Goal: Task Accomplishment & Management: Complete application form

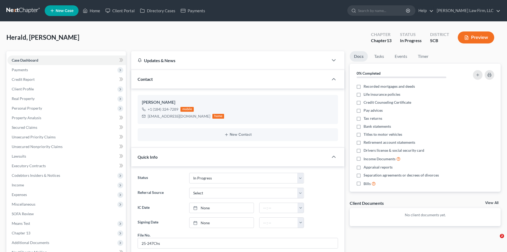
select select "3"
select select "0"
drag, startPoint x: 93, startPoint y: 12, endPoint x: 106, endPoint y: 15, distance: 13.5
click at [93, 12] on link "Home" at bounding box center [91, 11] width 23 height 10
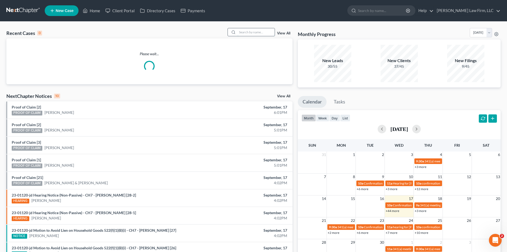
click at [245, 34] on input "search" at bounding box center [255, 32] width 37 height 8
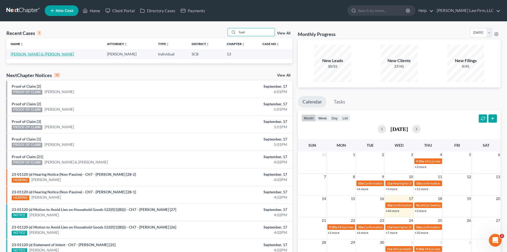
type input "hast"
click at [40, 53] on link "[PERSON_NAME] & [PERSON_NAME]" at bounding box center [42, 54] width 63 height 5
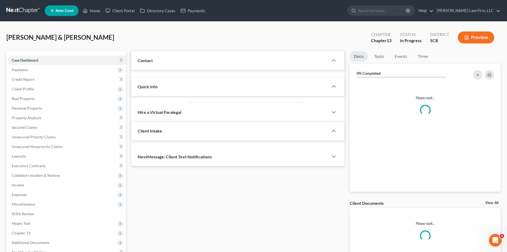
select select "0"
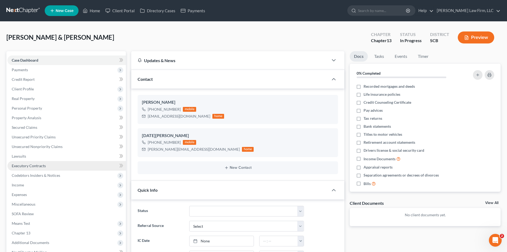
click at [31, 162] on link "Executory Contracts" at bounding box center [66, 166] width 118 height 10
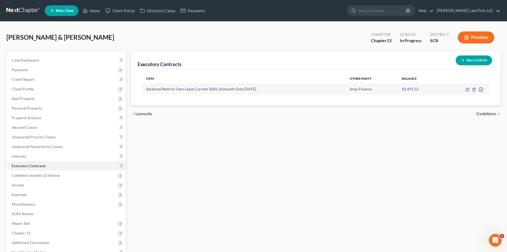
click at [468, 92] on td "Move to D Move to E Move to F Move to Notice Only" at bounding box center [466, 89] width 50 height 10
click at [468, 91] on icon "button" at bounding box center [467, 89] width 3 height 3
select select "46"
select select "1"
select select "2"
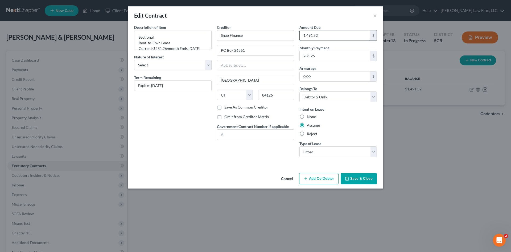
click at [341, 32] on input "1,491.52" at bounding box center [335, 35] width 71 height 10
type input "1,027.02"
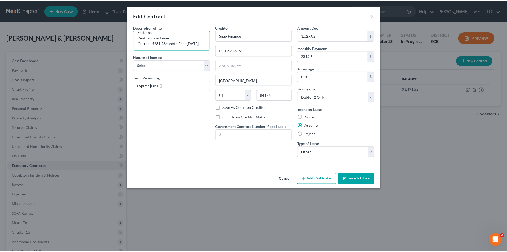
scroll to position [11, 0]
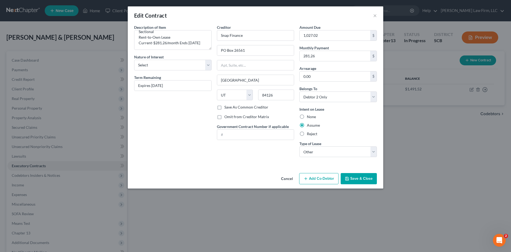
click at [347, 179] on icon "button" at bounding box center [347, 178] width 4 height 4
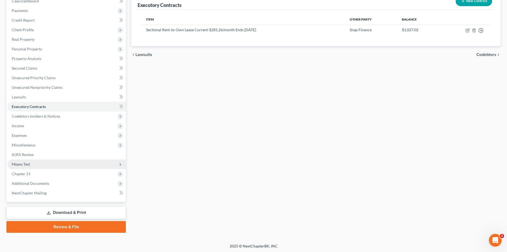
scroll to position [60, 0]
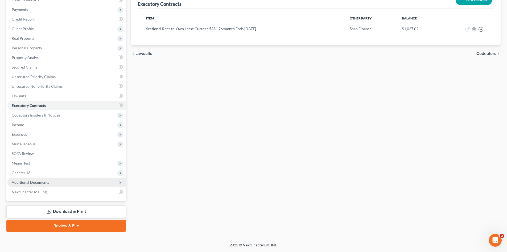
click at [30, 181] on span "Additional Documents" at bounding box center [31, 182] width 38 height 5
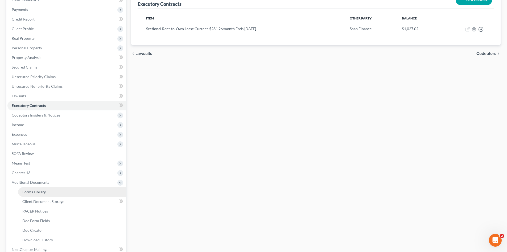
click at [30, 190] on span "Forms Library" at bounding box center [33, 191] width 23 height 5
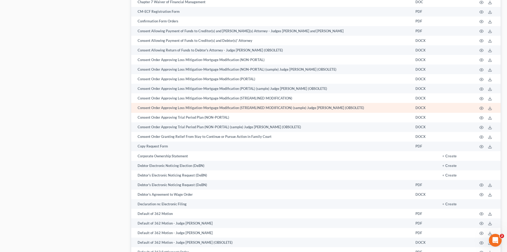
scroll to position [506, 0]
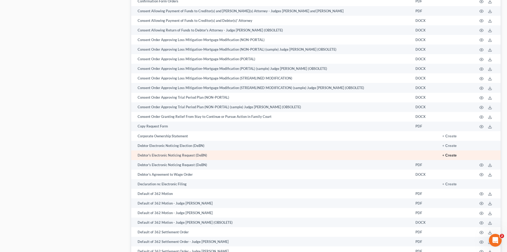
click at [456, 155] on button "+ Create" at bounding box center [449, 155] width 14 height 4
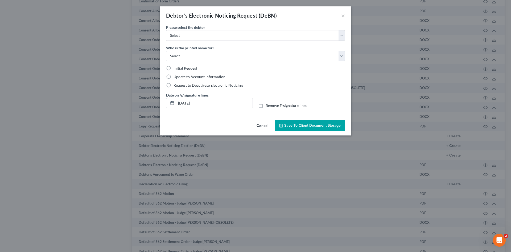
click at [237, 41] on div "Please select the debtor Select [PERSON_NAME] [DATE][PERSON_NAME] Who is the pr…" at bounding box center [255, 55] width 179 height 63
click at [236, 39] on select "Select [PERSON_NAME] [DATE][PERSON_NAME]" at bounding box center [255, 35] width 179 height 11
select select "0"
click at [166, 30] on select "Select [PERSON_NAME] [DATE][PERSON_NAME]" at bounding box center [255, 35] width 179 height 11
drag, startPoint x: 192, startPoint y: 53, endPoint x: 187, endPoint y: 57, distance: 5.7
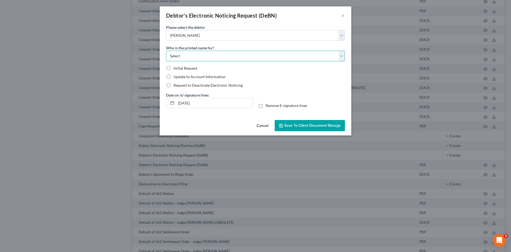
click at [192, 53] on select "Select Debtor Attorney" at bounding box center [255, 56] width 179 height 11
select select "0"
click at [166, 51] on select "Select Debtor Attorney" at bounding box center [255, 56] width 179 height 11
click at [174, 69] on label "Initial Request" at bounding box center [186, 67] width 24 height 5
click at [176, 69] on input "Initial Request" at bounding box center [177, 66] width 3 height 3
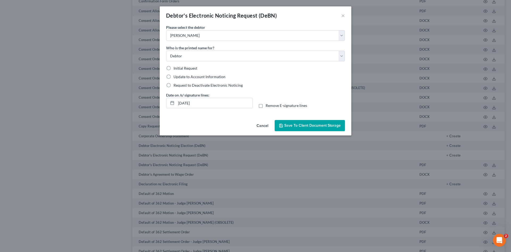
radio input "true"
drag, startPoint x: 178, startPoint y: 103, endPoint x: 207, endPoint y: 104, distance: 29.8
click at [207, 104] on input "[DATE]" at bounding box center [214, 103] width 76 height 10
click at [266, 104] on label "Remove E-signature lines" at bounding box center [287, 105] width 42 height 5
click at [268, 104] on input "Remove E-signature lines" at bounding box center [269, 104] width 3 height 3
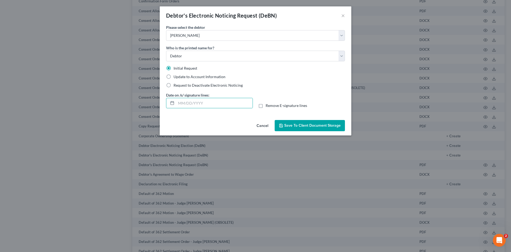
checkbox input "true"
click at [300, 123] on span "Save to Client Document Storage" at bounding box center [312, 125] width 56 height 5
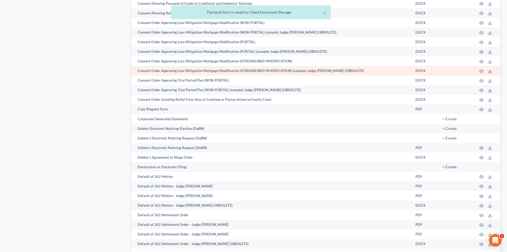
scroll to position [532, 0]
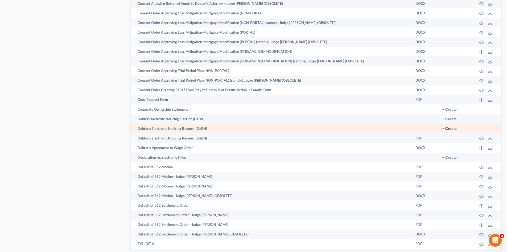
click at [450, 129] on button "+ Create" at bounding box center [449, 129] width 14 height 4
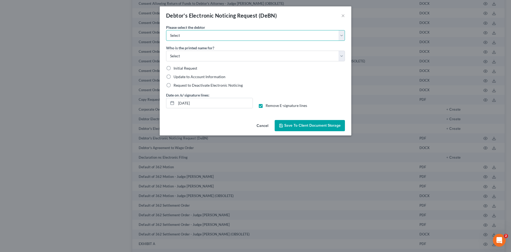
click at [249, 36] on select "Select [PERSON_NAME] [DATE][PERSON_NAME]" at bounding box center [255, 35] width 179 height 11
select select "1"
click at [166, 30] on select "Select [PERSON_NAME] [DATE][PERSON_NAME]" at bounding box center [255, 35] width 179 height 11
drag, startPoint x: 232, startPoint y: 57, endPoint x: 227, endPoint y: 59, distance: 4.6
click at [232, 57] on select "Select Debtor Attorney" at bounding box center [255, 56] width 179 height 11
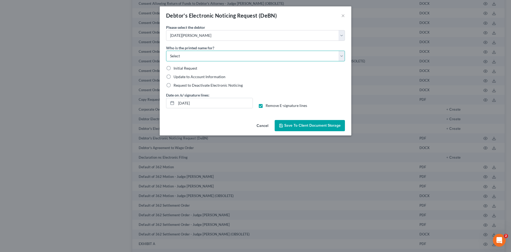
select select "0"
click at [166, 51] on select "Select Debtor Attorney" at bounding box center [255, 56] width 179 height 11
click at [174, 68] on label "Initial Request" at bounding box center [186, 67] width 24 height 5
click at [176, 68] on input "Initial Request" at bounding box center [177, 66] width 3 height 3
radio input "true"
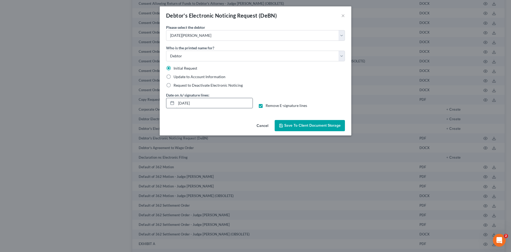
drag, startPoint x: 178, startPoint y: 103, endPoint x: 207, endPoint y: 103, distance: 29.0
click at [207, 103] on input "[DATE]" at bounding box center [214, 103] width 76 height 10
click at [286, 129] on button "Save to Client Document Storage" at bounding box center [310, 125] width 70 height 11
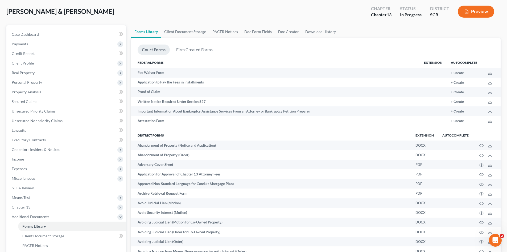
scroll to position [0, 0]
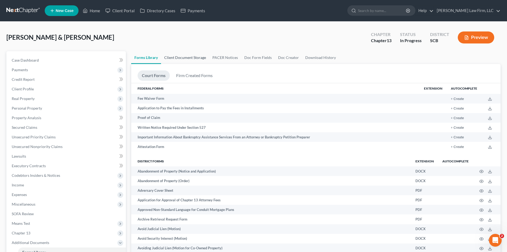
click at [177, 55] on link "Client Document Storage" at bounding box center [185, 57] width 48 height 13
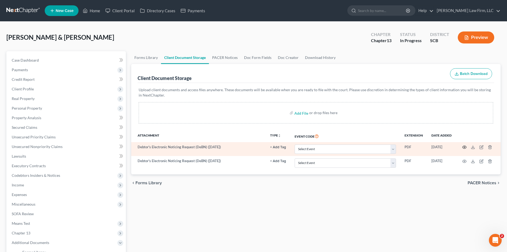
click at [464, 146] on circle "button" at bounding box center [464, 146] width 1 height 1
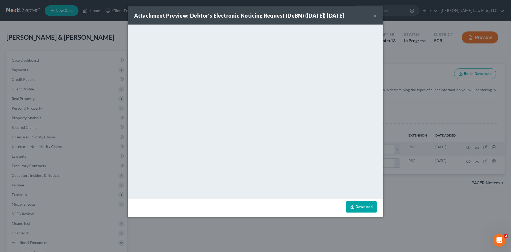
click at [424, 187] on div "Attachment Preview: Debtor's Electronic Noticing Request (DeBN) ([DATE]) [DATE]…" at bounding box center [255, 126] width 511 height 252
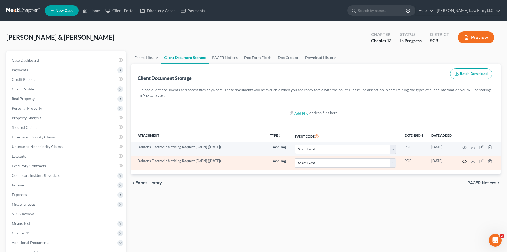
click at [463, 162] on icon "button" at bounding box center [464, 161] width 4 height 4
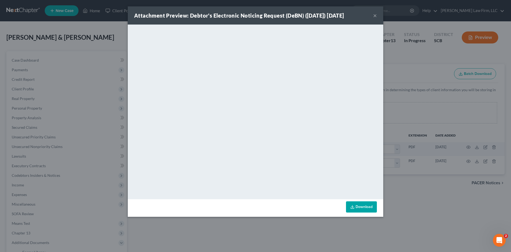
click at [376, 15] on button "×" at bounding box center [375, 15] width 4 height 6
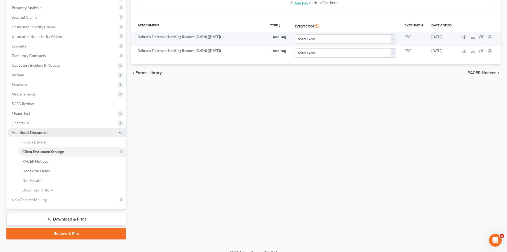
scroll to position [118, 0]
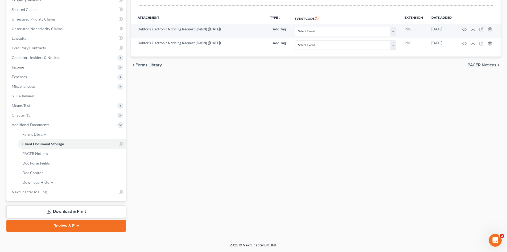
click at [59, 208] on link "Download & Print" at bounding box center [66, 211] width 120 height 13
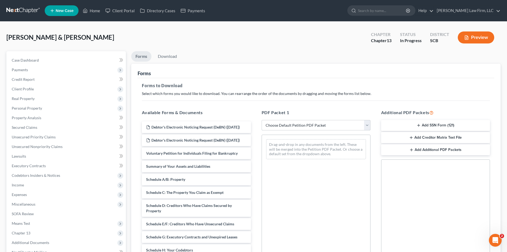
click at [279, 122] on select "Choose Default Petition PDF Packet Complete Bankruptcy Petition (all forms and …" at bounding box center [316, 125] width 109 height 11
select select "0"
click at [262, 120] on select "Choose Default Petition PDF Packet Complete Bankruptcy Petition (all forms and …" at bounding box center [316, 125] width 109 height 11
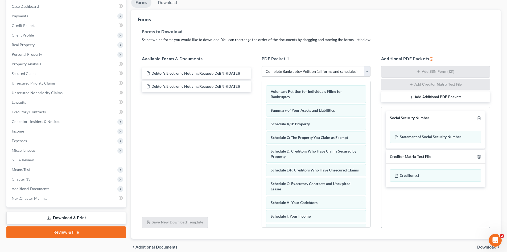
scroll to position [78, 0]
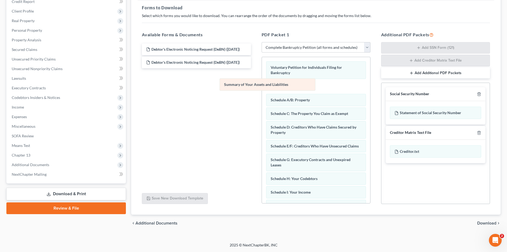
drag, startPoint x: 316, startPoint y: 84, endPoint x: 194, endPoint y: 81, distance: 122.0
click at [262, 81] on div "Summary of Your Assets and Liabilities Voluntary Petition for Individuals Filin…" at bounding box center [316, 209] width 108 height 305
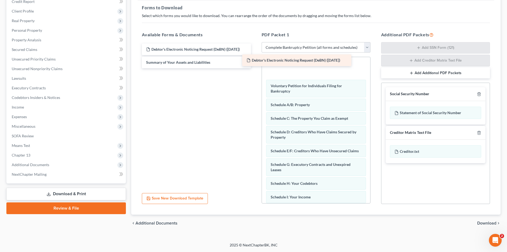
drag, startPoint x: 192, startPoint y: 53, endPoint x: 304, endPoint y: 68, distance: 112.5
click at [255, 68] on div "Debtor's Electronic Noticing Request (DeBN) ([DATE]) Debtor's Electronic Notici…" at bounding box center [196, 55] width 117 height 25
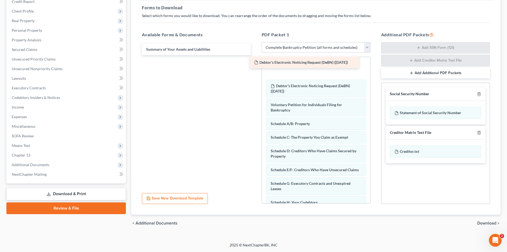
drag, startPoint x: 201, startPoint y: 52, endPoint x: 311, endPoint y: 65, distance: 110.7
click at [255, 55] on div "Debtor's Electronic Noticing Request (DeBN) ([DATE]) Debtor's Electronic Notici…" at bounding box center [196, 49] width 117 height 12
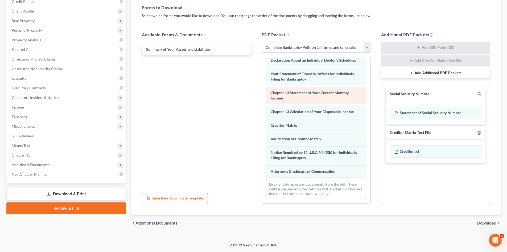
scroll to position [188, 0]
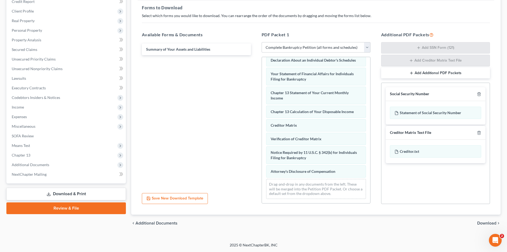
click at [484, 221] on span "Download" at bounding box center [486, 223] width 19 height 4
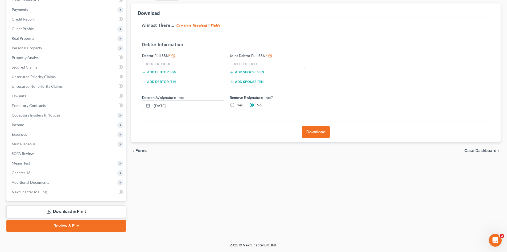
scroll to position [60, 0]
click at [205, 69] on div "Add debtor SSN" at bounding box center [183, 71] width 88 height 5
click at [203, 66] on input "text" at bounding box center [179, 64] width 75 height 11
type input "083-76-4530"
click at [239, 67] on input "text" at bounding box center [267, 64] width 75 height 11
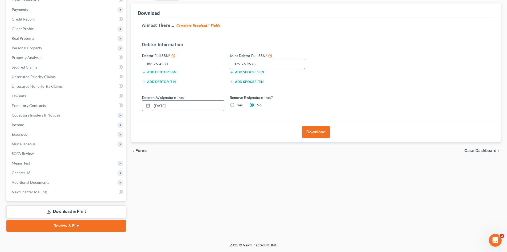
type input "075-76-2973"
drag, startPoint x: 188, startPoint y: 103, endPoint x: 150, endPoint y: 103, distance: 38.6
click at [150, 103] on div "[DATE]" at bounding box center [183, 105] width 83 height 11
click at [237, 106] on label "Yes" at bounding box center [240, 104] width 6 height 5
click at [239, 106] on input "Yes" at bounding box center [240, 103] width 3 height 3
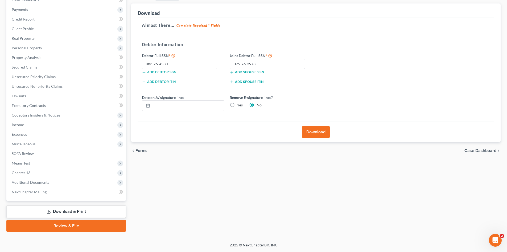
radio input "true"
radio input "false"
click at [311, 128] on button "Download" at bounding box center [316, 132] width 28 height 12
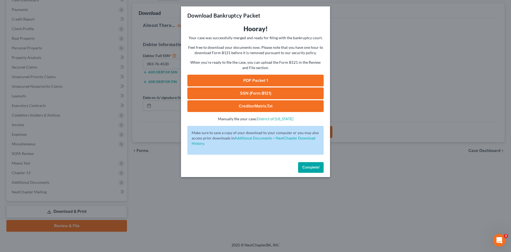
click at [245, 85] on link "PDF Packet 1" at bounding box center [255, 81] width 136 height 12
click at [202, 94] on link "SSN (Form B121)" at bounding box center [255, 93] width 136 height 12
click at [314, 167] on span "Complete!" at bounding box center [310, 167] width 17 height 5
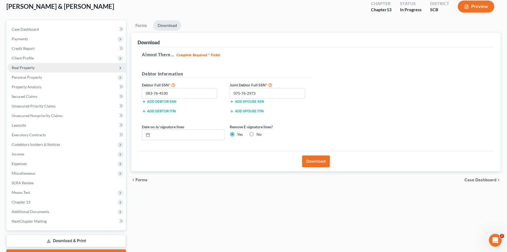
scroll to position [0, 0]
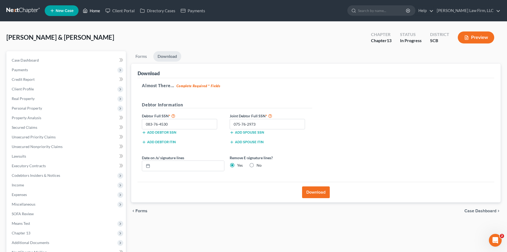
click at [89, 12] on link "Home" at bounding box center [91, 11] width 23 height 10
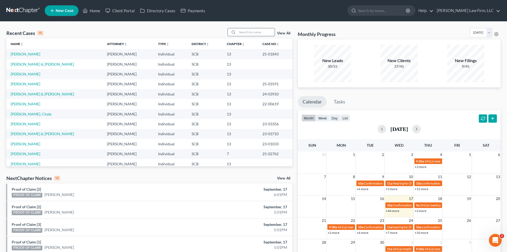
click at [253, 31] on input "search" at bounding box center [255, 32] width 37 height 8
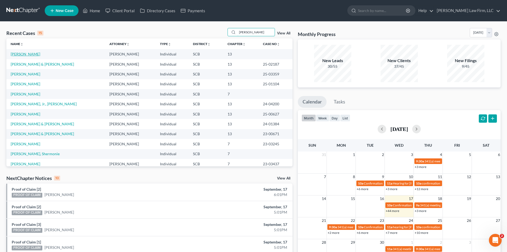
type input "[PERSON_NAME]"
click at [29, 54] on link "[PERSON_NAME]" at bounding box center [26, 54] width 30 height 5
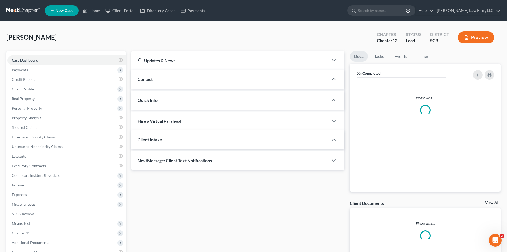
select select "0"
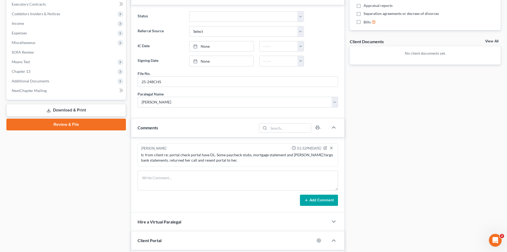
scroll to position [231, 0]
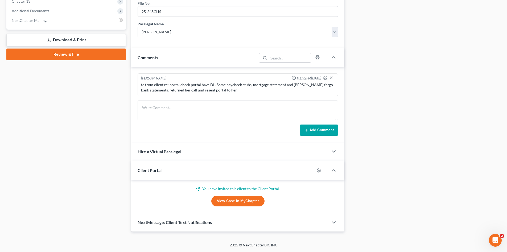
click at [235, 203] on link "View Case in MyChapter" at bounding box center [237, 200] width 53 height 11
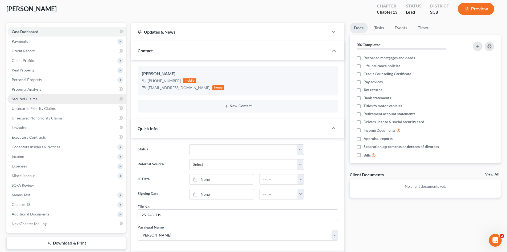
scroll to position [0, 0]
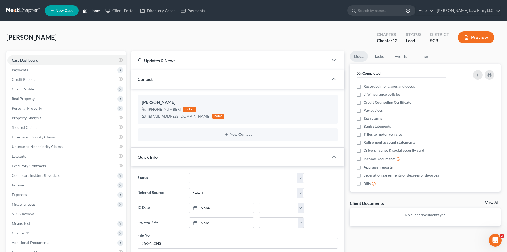
click at [94, 13] on link "Home" at bounding box center [91, 11] width 23 height 10
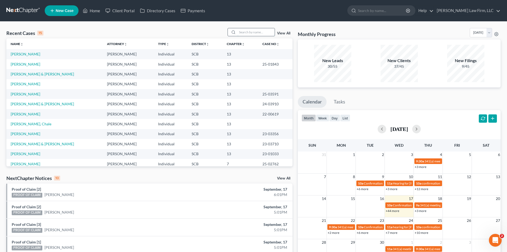
click at [252, 29] on input "search" at bounding box center [255, 32] width 37 height 8
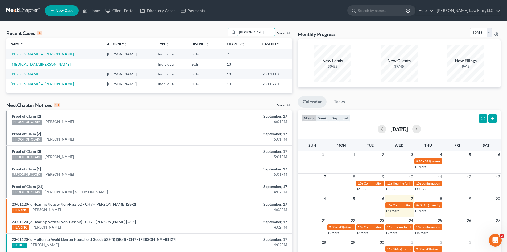
type input "[PERSON_NAME]"
click at [43, 56] on link "[PERSON_NAME] & [PERSON_NAME]" at bounding box center [42, 54] width 63 height 5
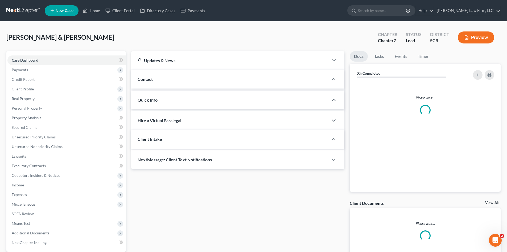
select select "0"
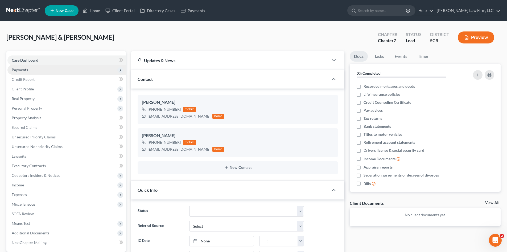
click at [32, 70] on span "Payments" at bounding box center [66, 70] width 118 height 10
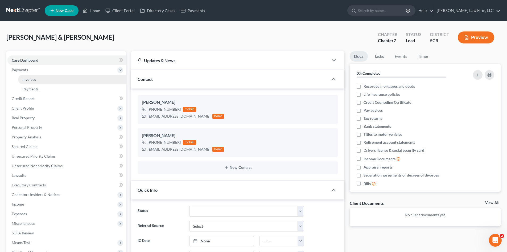
click at [32, 76] on link "Invoices" at bounding box center [72, 80] width 108 height 10
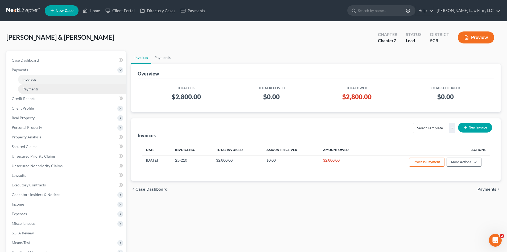
click at [32, 91] on link "Payments" at bounding box center [72, 89] width 108 height 10
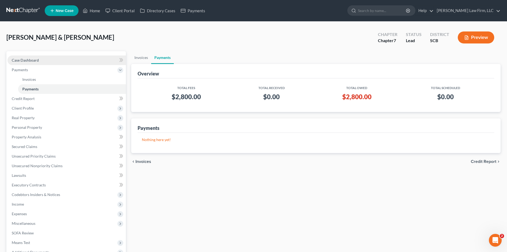
click at [35, 58] on span "Case Dashboard" at bounding box center [25, 60] width 27 height 5
select select "0"
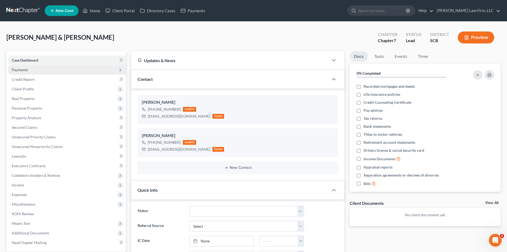
click at [22, 67] on span "Payments" at bounding box center [20, 69] width 16 height 5
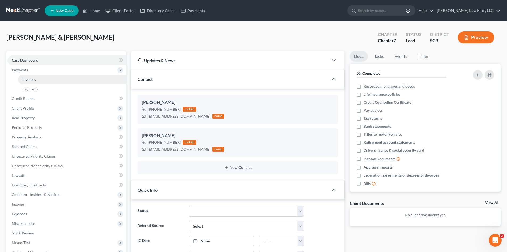
click at [25, 83] on link "Invoices" at bounding box center [72, 80] width 108 height 10
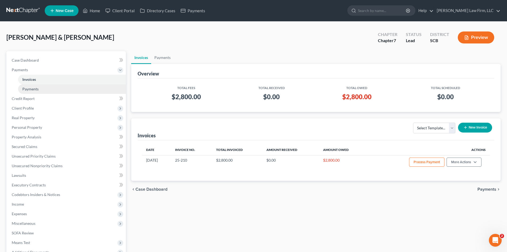
click at [28, 86] on link "Payments" at bounding box center [72, 89] width 108 height 10
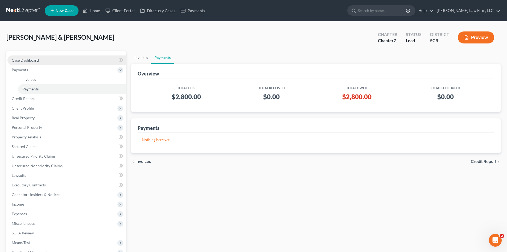
click at [32, 60] on span "Case Dashboard" at bounding box center [25, 60] width 27 height 5
select select "0"
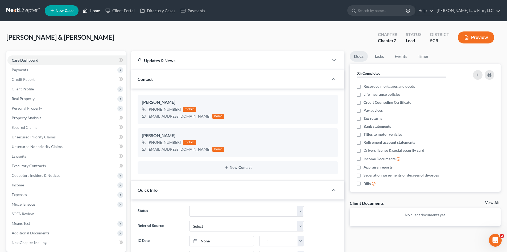
click at [95, 13] on link "Home" at bounding box center [91, 11] width 23 height 10
